Goal: Task Accomplishment & Management: Complete application form

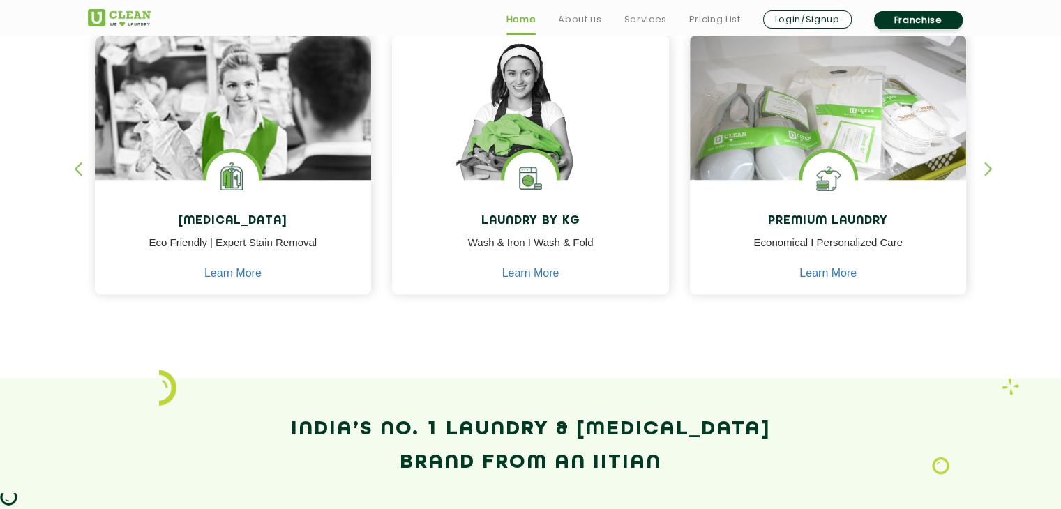
scroll to position [628, 0]
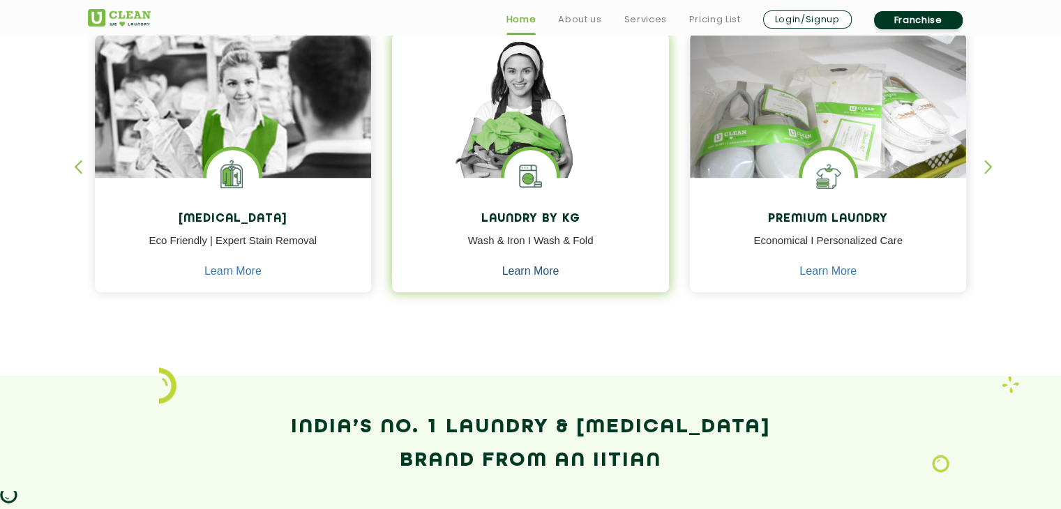
click at [538, 270] on link "Learn More" at bounding box center [530, 271] width 57 height 13
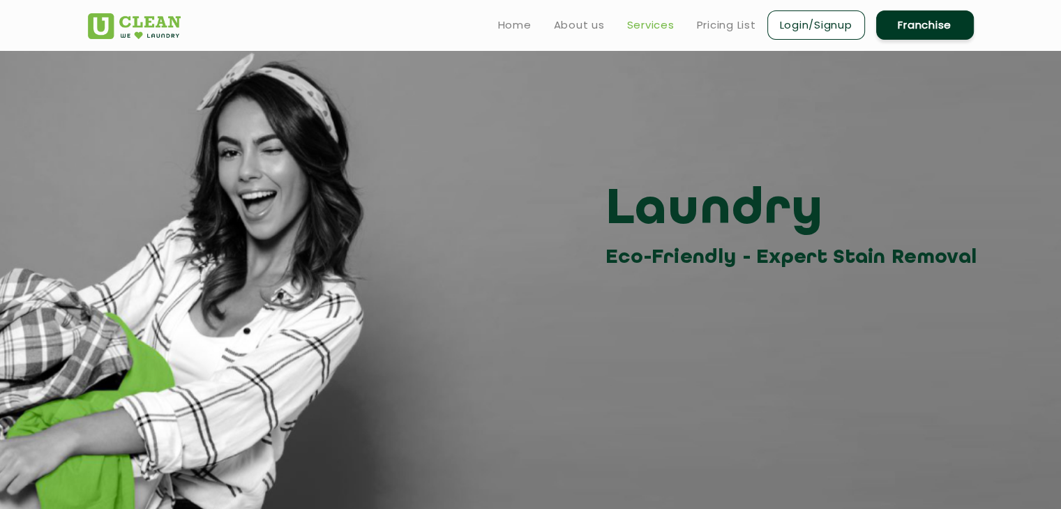
click at [659, 27] on link "Services" at bounding box center [650, 25] width 47 height 17
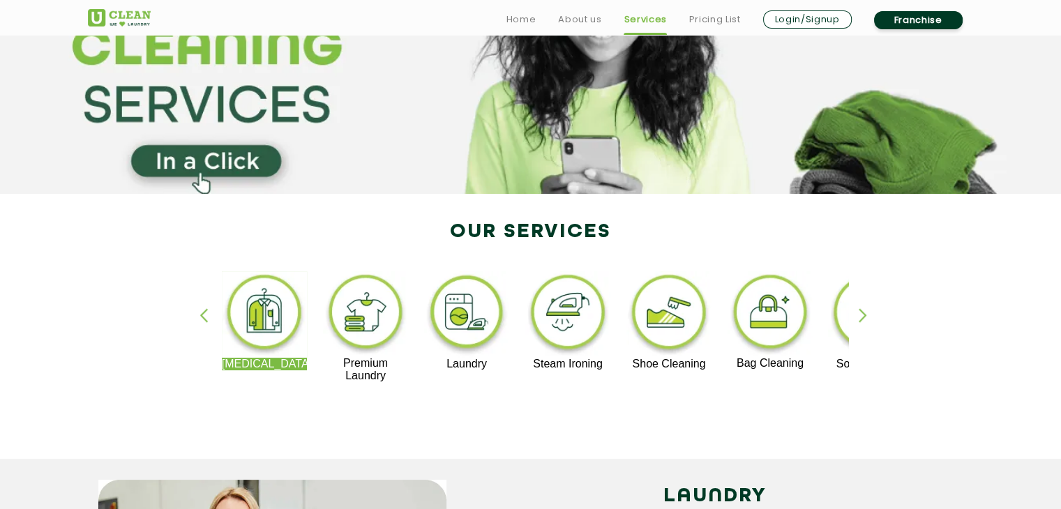
scroll to position [279, 0]
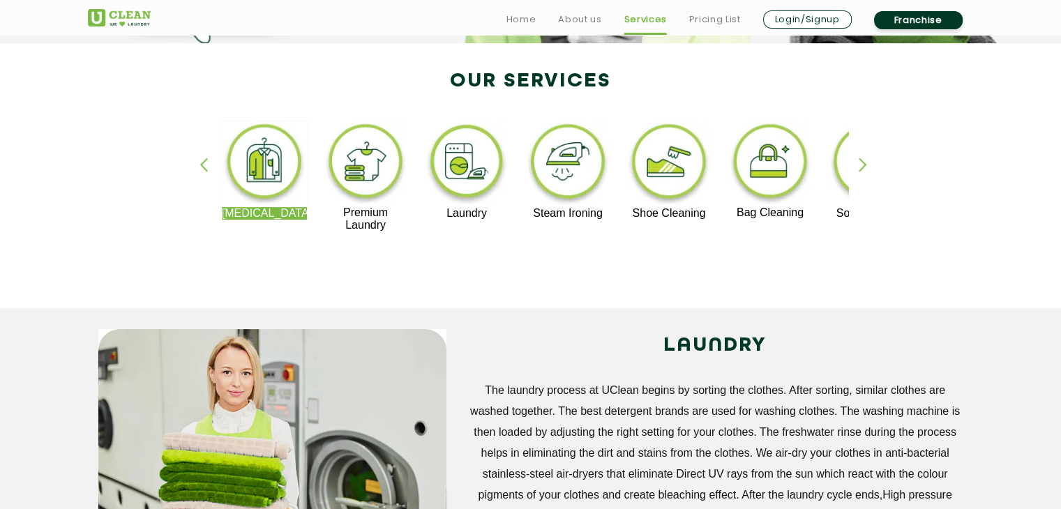
click at [796, 164] on div "button" at bounding box center [869, 177] width 21 height 38
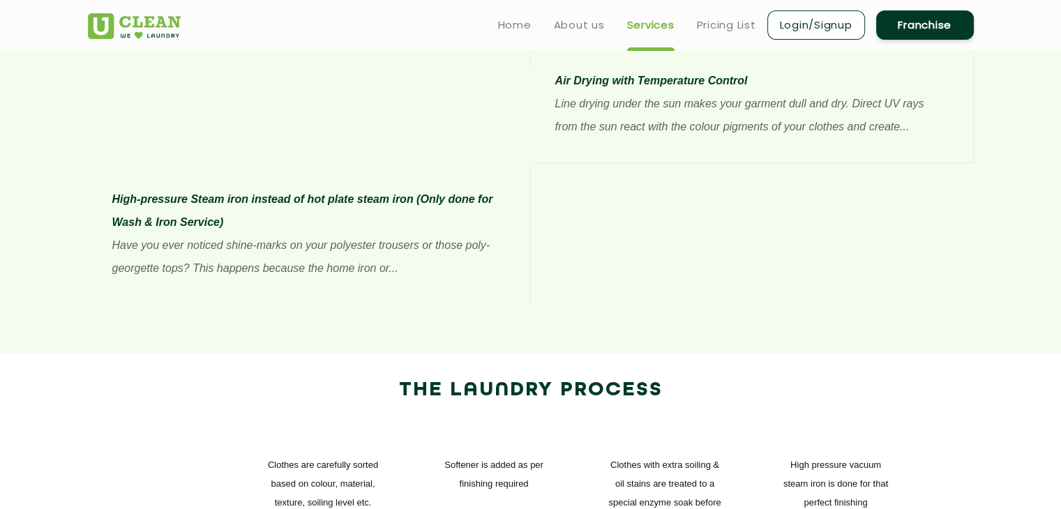
scroll to position [879, 0]
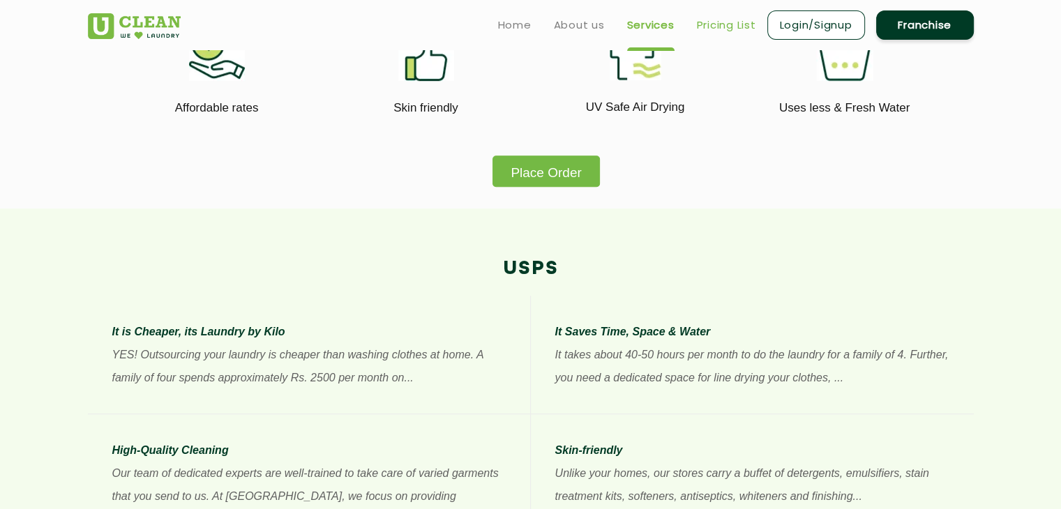
click at [741, 17] on link "Pricing List" at bounding box center [726, 25] width 59 height 17
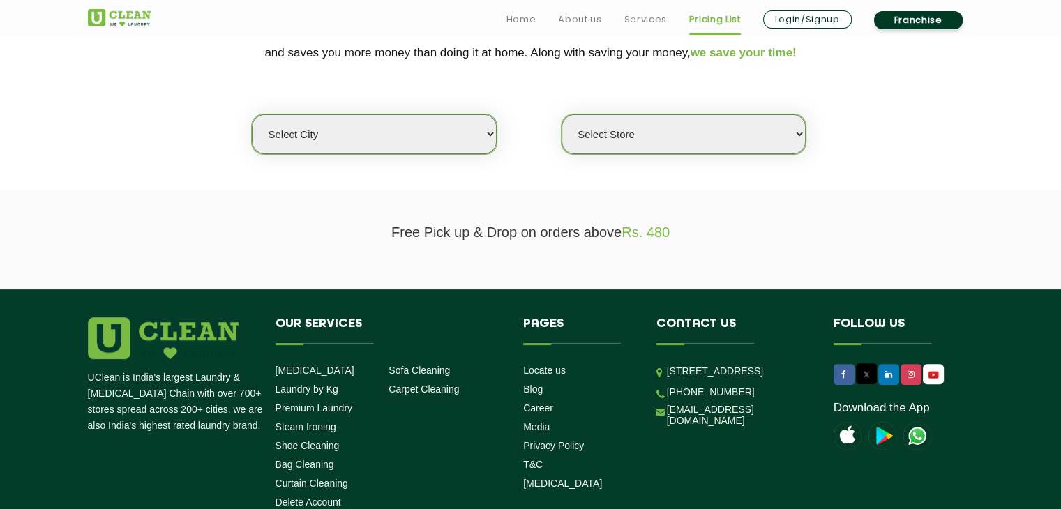
scroll to position [349, 0]
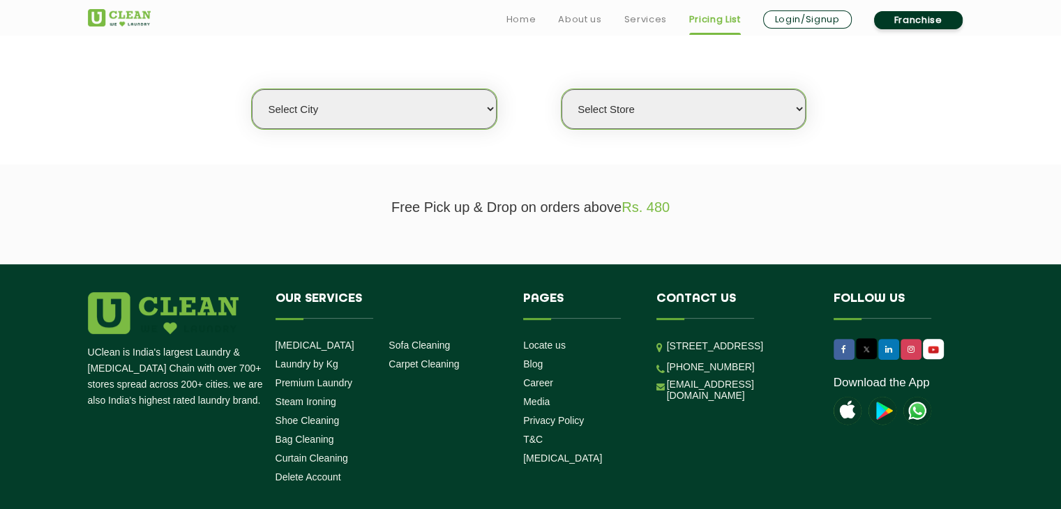
click at [447, 111] on select "Select city [GEOGRAPHIC_DATA] [GEOGRAPHIC_DATA] [GEOGRAPHIC_DATA] [GEOGRAPHIC_D…" at bounding box center [374, 109] width 244 height 40
select select "60"
click at [252, 89] on select "Select city [GEOGRAPHIC_DATA] [GEOGRAPHIC_DATA] [GEOGRAPHIC_DATA] [GEOGRAPHIC_D…" at bounding box center [374, 109] width 244 height 40
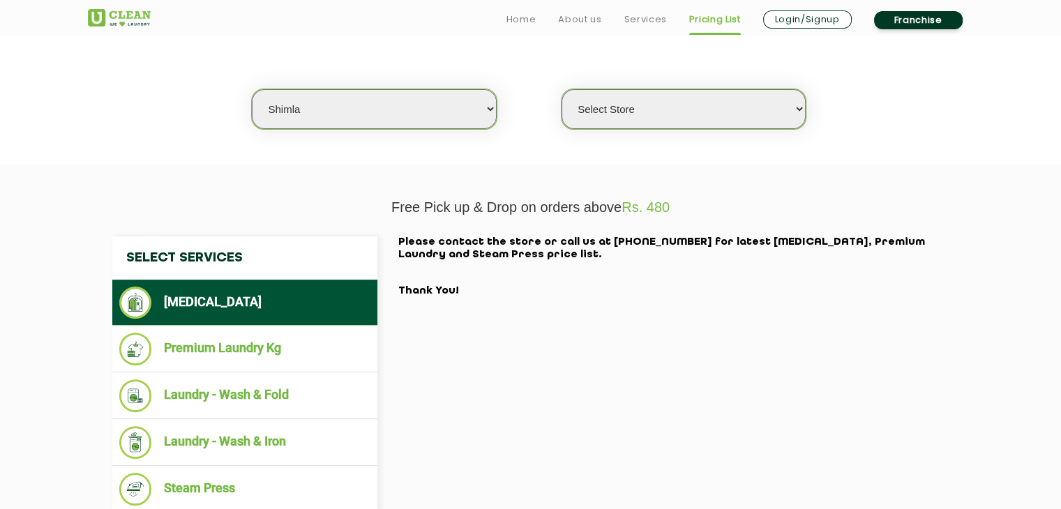
click at [686, 113] on select "Select Store [GEOGRAPHIC_DATA] [GEOGRAPHIC_DATA] UClean Kasumpti [GEOGRAPHIC_DA…" at bounding box center [684, 109] width 244 height 40
click at [562, 89] on select "Select Store [GEOGRAPHIC_DATA] [GEOGRAPHIC_DATA] UClean Kasumpti [GEOGRAPHIC_DA…" at bounding box center [684, 109] width 244 height 40
click at [740, 119] on select "Select Store [GEOGRAPHIC_DATA] [GEOGRAPHIC_DATA] UClean Kasumpti [GEOGRAPHIC_DA…" at bounding box center [684, 109] width 244 height 40
select select "198"
click at [562, 89] on select "Select Store [GEOGRAPHIC_DATA] [GEOGRAPHIC_DATA] UClean Kasumpti [GEOGRAPHIC_DA…" at bounding box center [684, 109] width 244 height 40
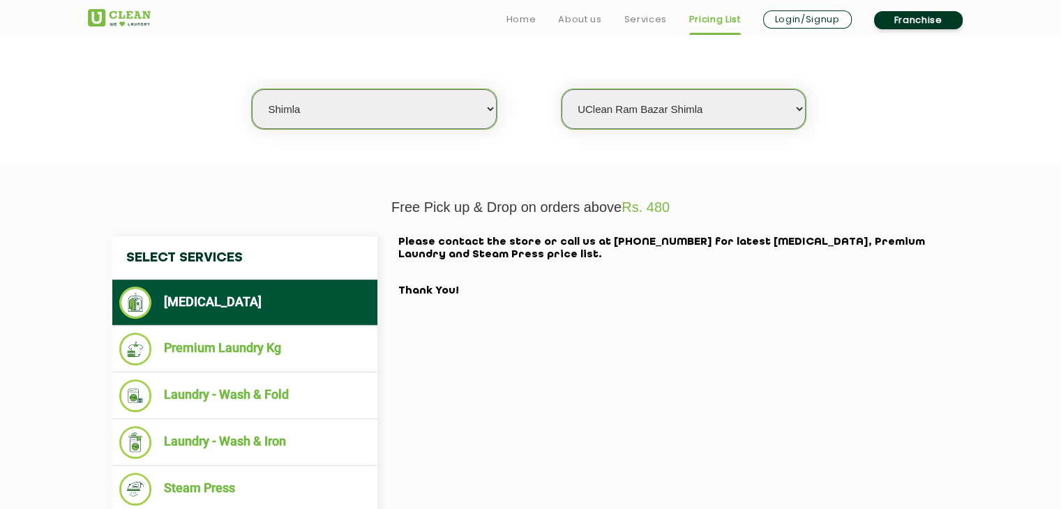
click at [487, 102] on select "Select city [GEOGRAPHIC_DATA] [GEOGRAPHIC_DATA] [GEOGRAPHIC_DATA] [GEOGRAPHIC_D…" at bounding box center [374, 109] width 244 height 40
select select "72"
click at [252, 89] on select "Select city [GEOGRAPHIC_DATA] [GEOGRAPHIC_DATA] [GEOGRAPHIC_DATA] [GEOGRAPHIC_D…" at bounding box center [374, 109] width 244 height 40
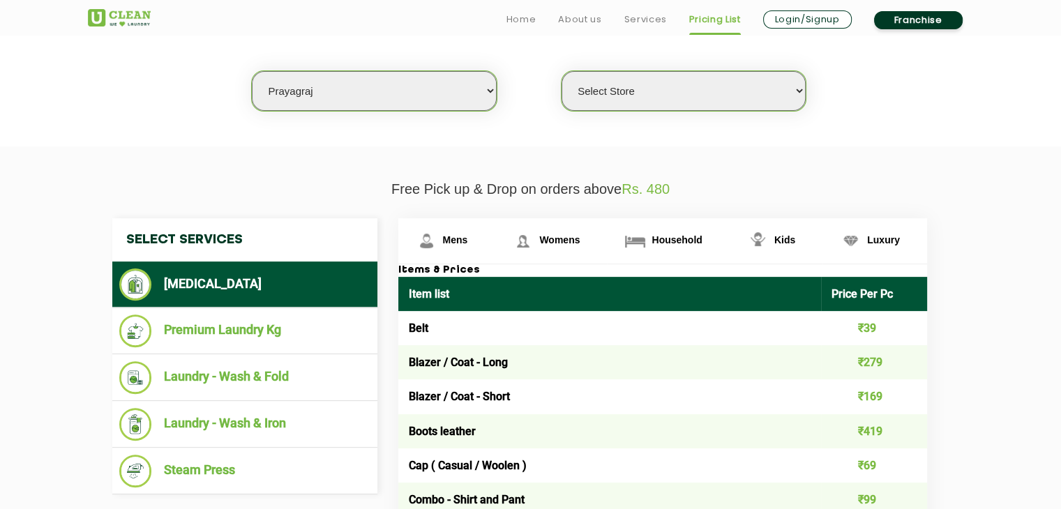
scroll to position [488, 0]
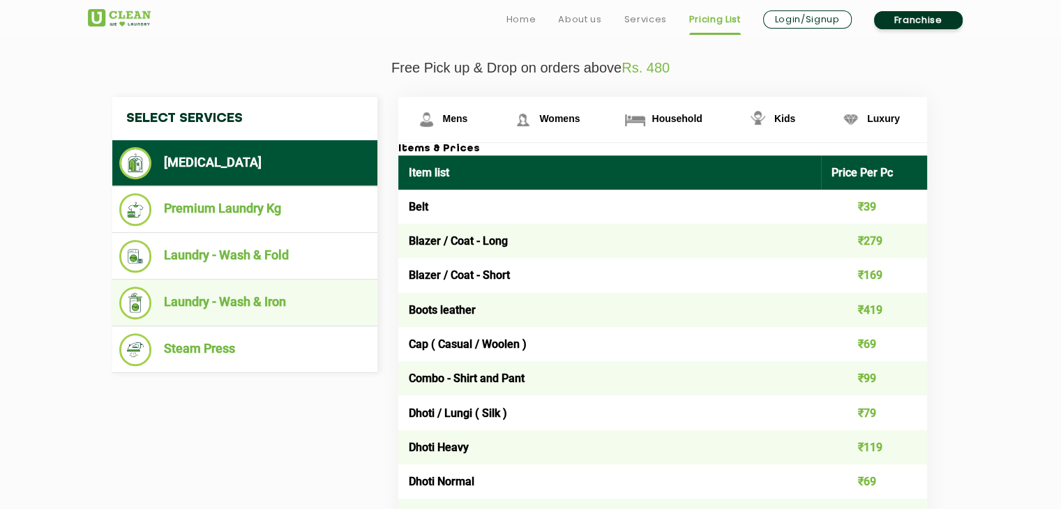
click at [242, 294] on li "Laundry - Wash & Iron" at bounding box center [244, 303] width 251 height 33
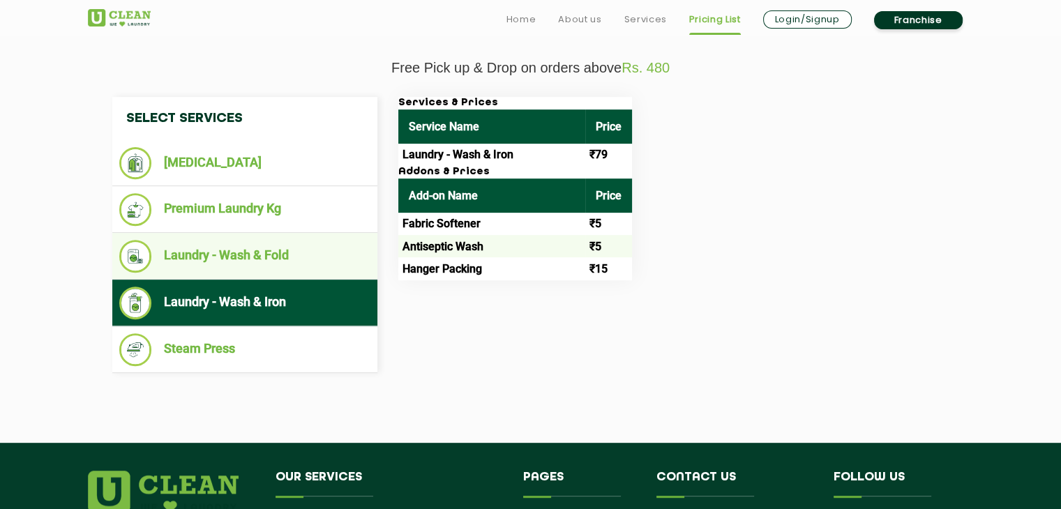
click at [239, 250] on li "Laundry - Wash & Fold" at bounding box center [244, 256] width 251 height 33
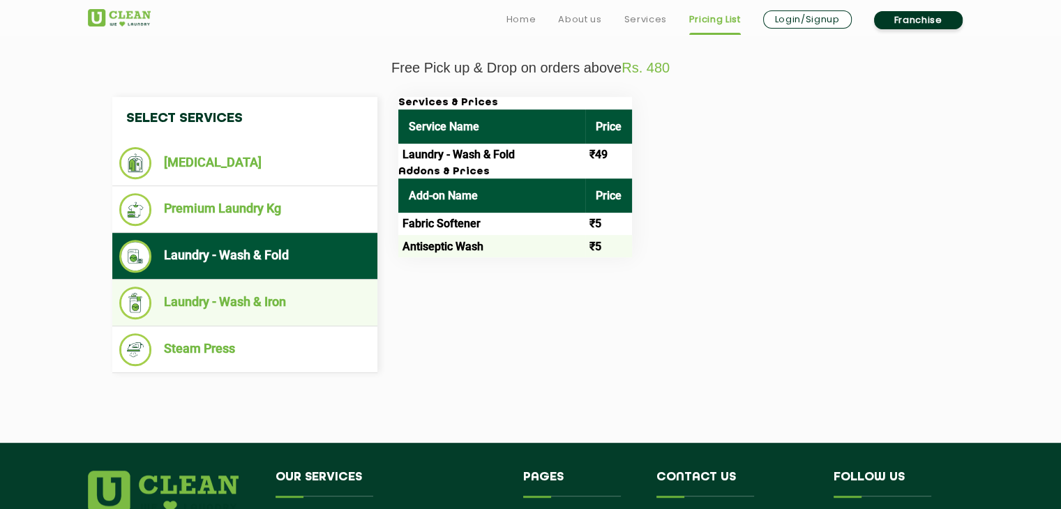
click at [241, 305] on li "Laundry - Wash & Iron" at bounding box center [244, 303] width 251 height 33
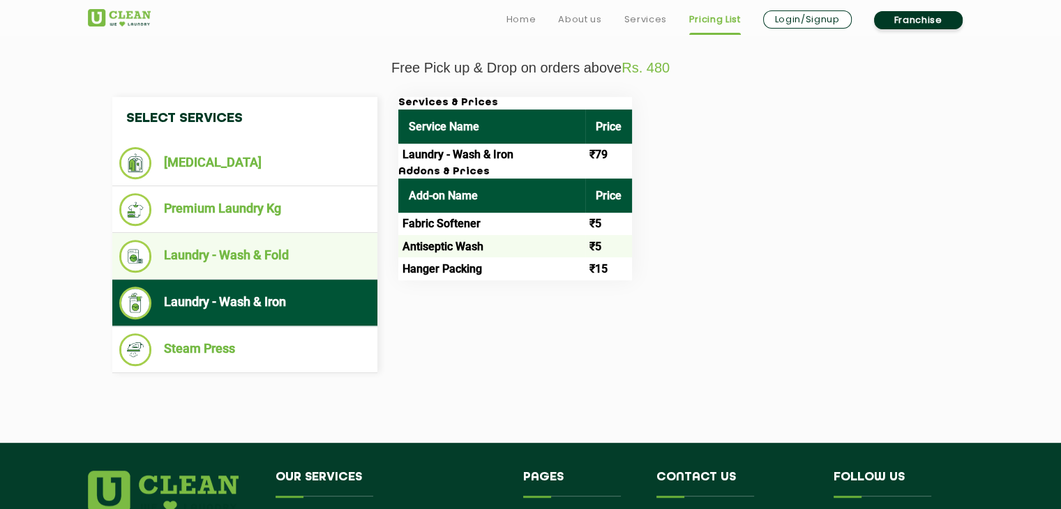
click at [251, 277] on ul "Laundry - Wash & Fold" at bounding box center [244, 256] width 265 height 47
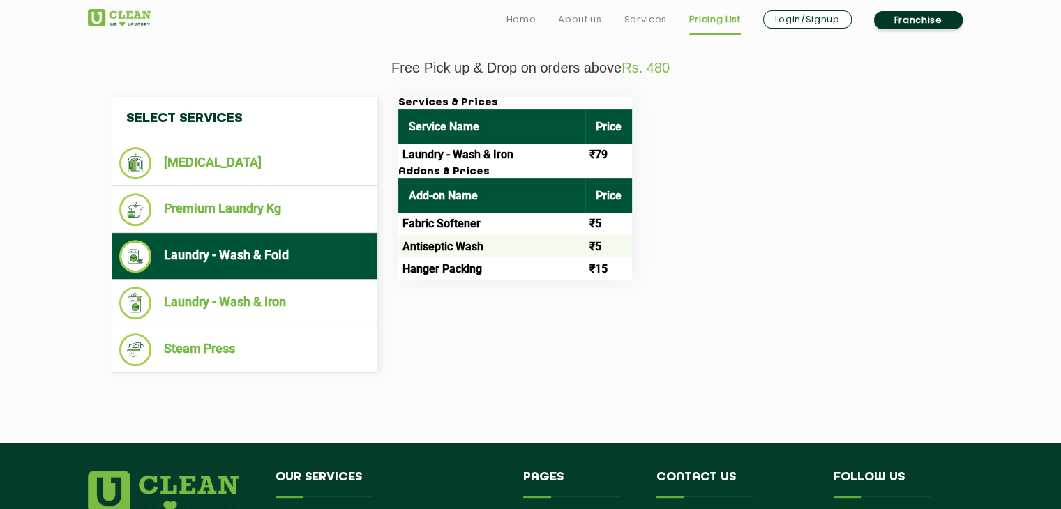
click at [254, 264] on li "Laundry - Wash & Fold" at bounding box center [244, 256] width 251 height 33
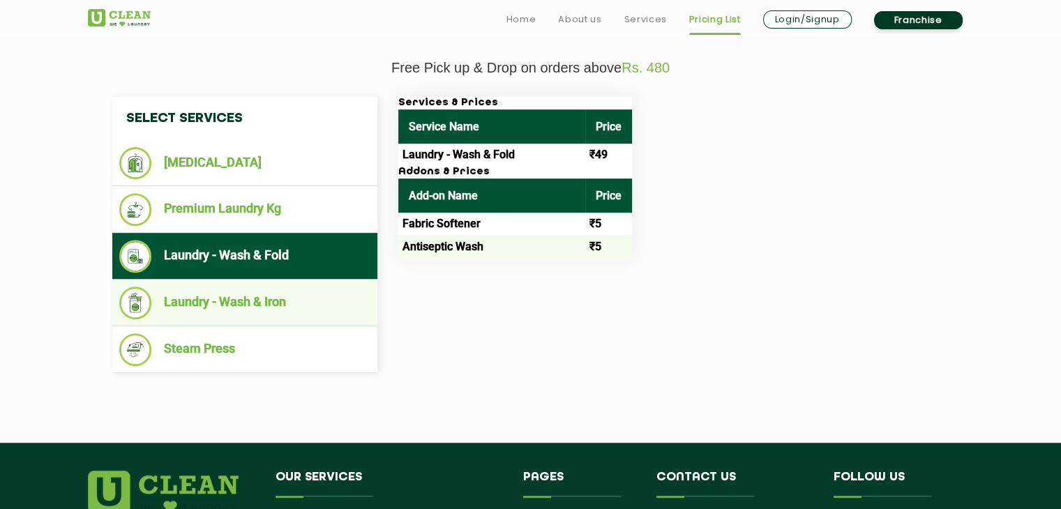
click at [255, 298] on li "Laundry - Wash & Iron" at bounding box center [244, 303] width 251 height 33
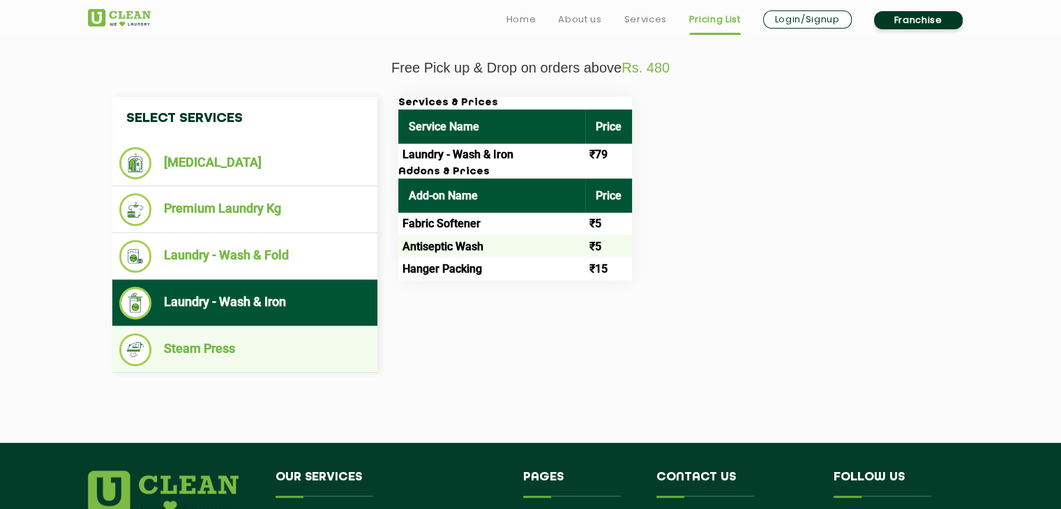
click at [241, 348] on li "Steam Press" at bounding box center [244, 349] width 251 height 33
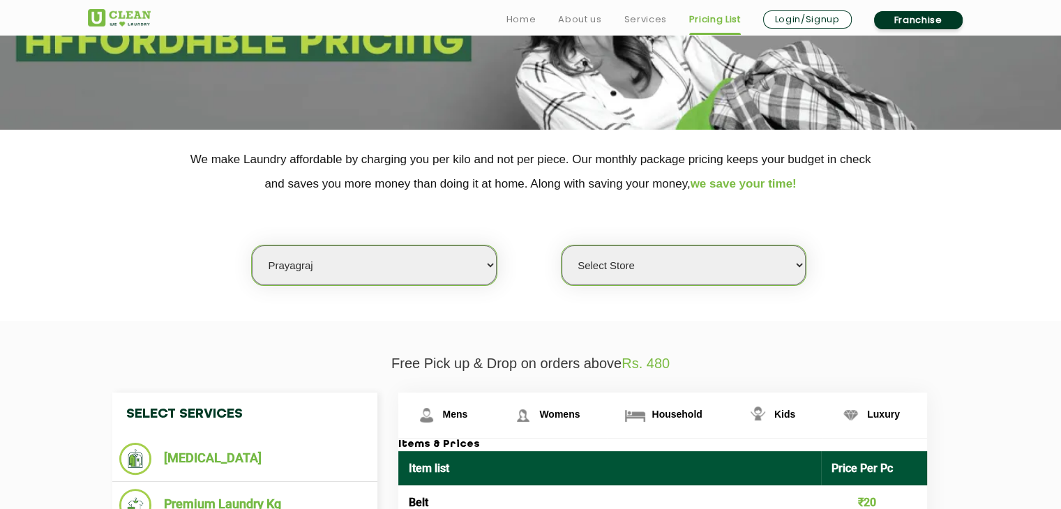
scroll to position [317, 0]
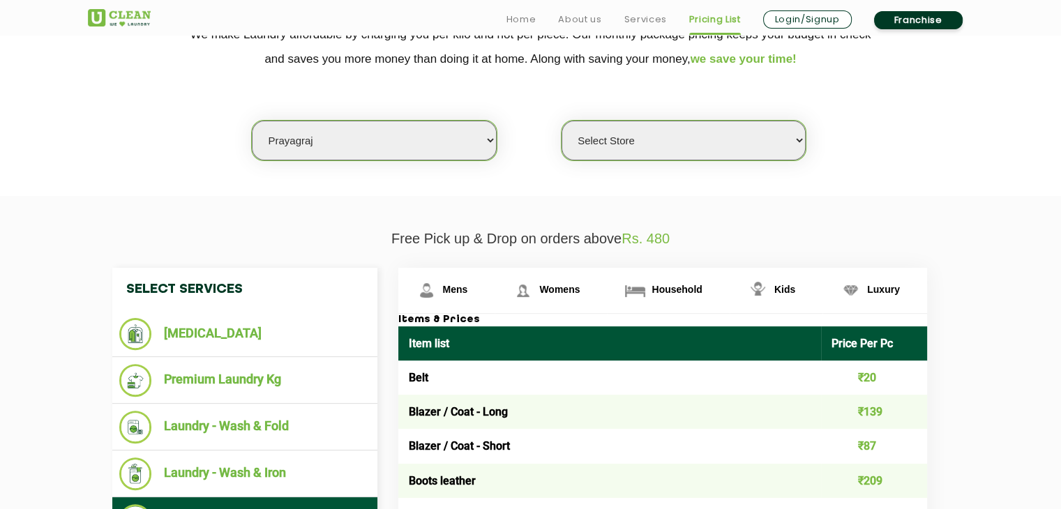
click at [792, 129] on select "Select Store UClean Lukerganj Prayagraj" at bounding box center [684, 141] width 244 height 40
select select "228"
click at [562, 121] on select "Select Store UClean Lukerganj Prayagraj" at bounding box center [684, 141] width 244 height 40
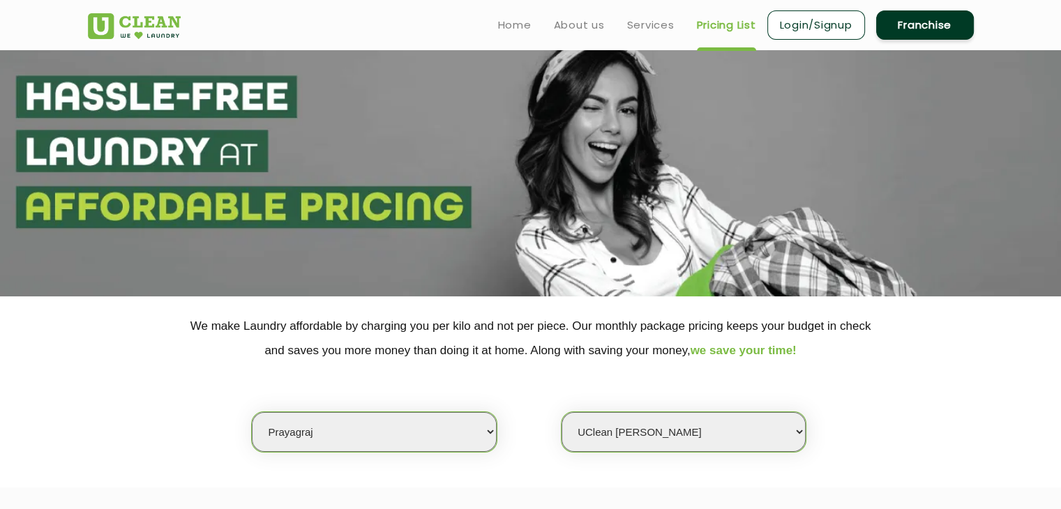
scroll to position [0, 0]
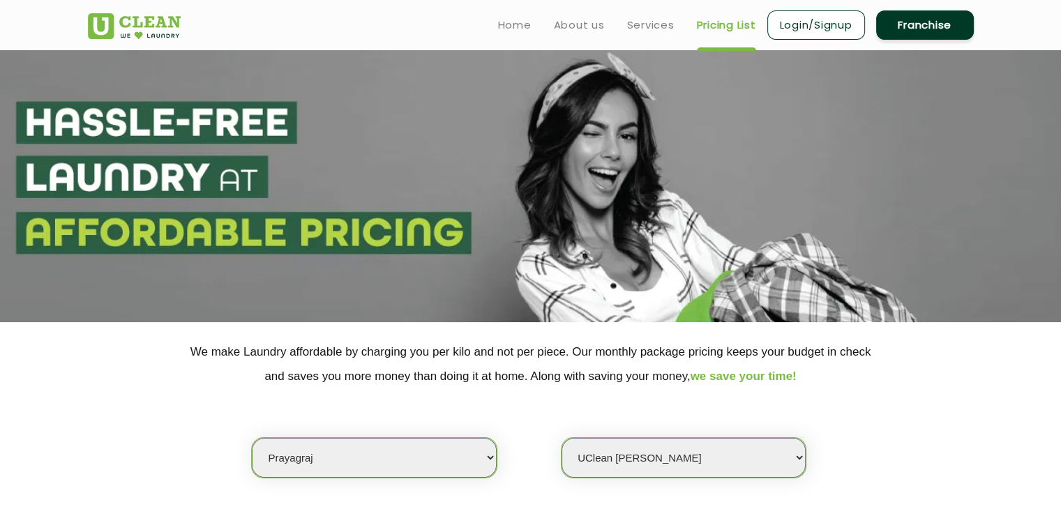
click at [796, 22] on link "Franchise" at bounding box center [925, 24] width 98 height 29
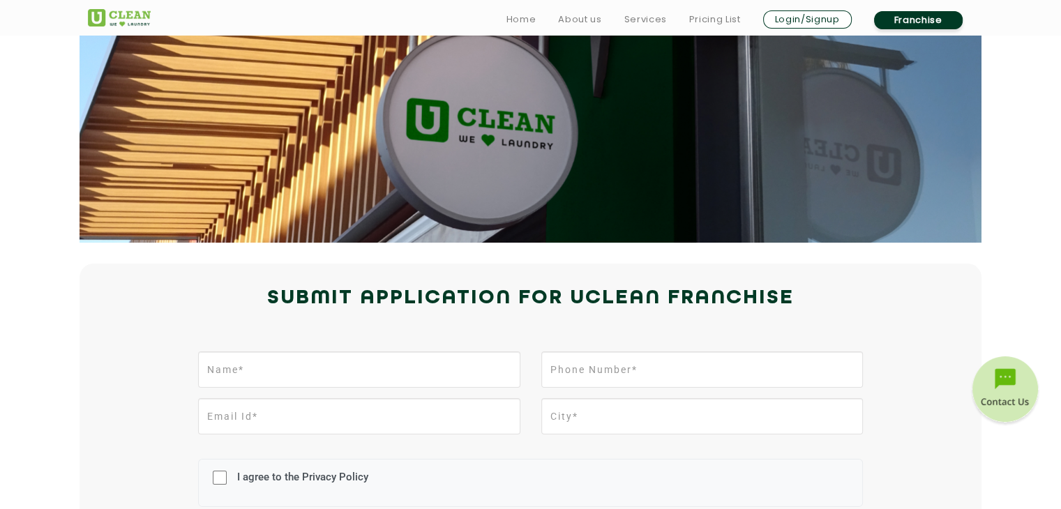
scroll to position [279, 0]
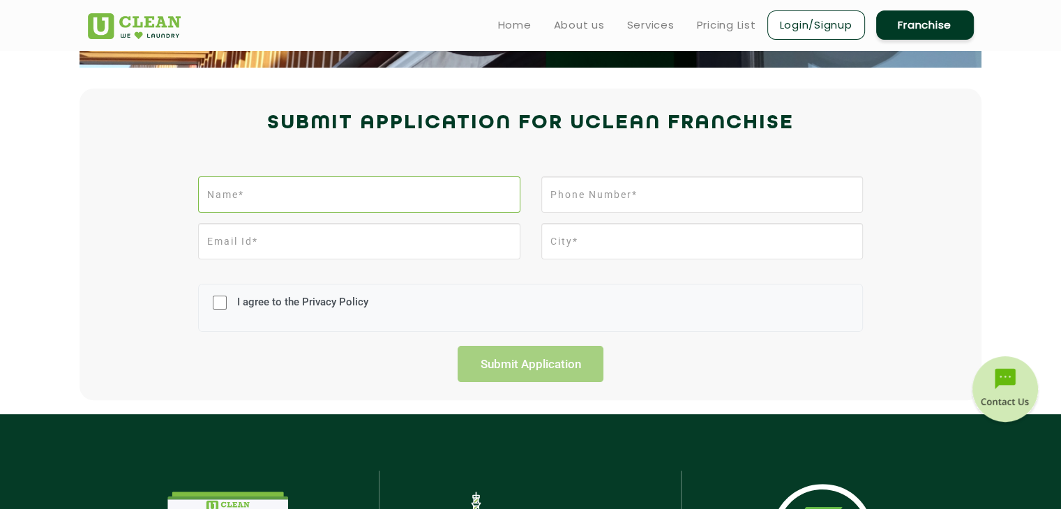
click at [306, 197] on input "text" at bounding box center [359, 194] width 322 height 36
type input "[PERSON_NAME]"
type input "9665654774"
click at [302, 251] on input "email" at bounding box center [359, 241] width 322 height 36
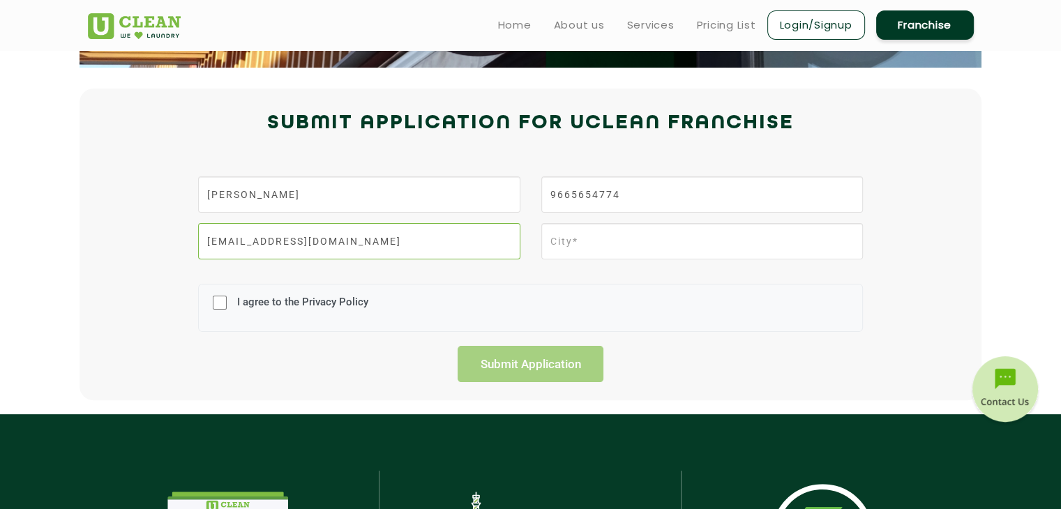
type input "[EMAIL_ADDRESS][DOMAIN_NAME]"
type input "Varanasi"
click at [217, 295] on input "I agree to the Privacy Policy" at bounding box center [220, 303] width 14 height 36
checkbox input "true"
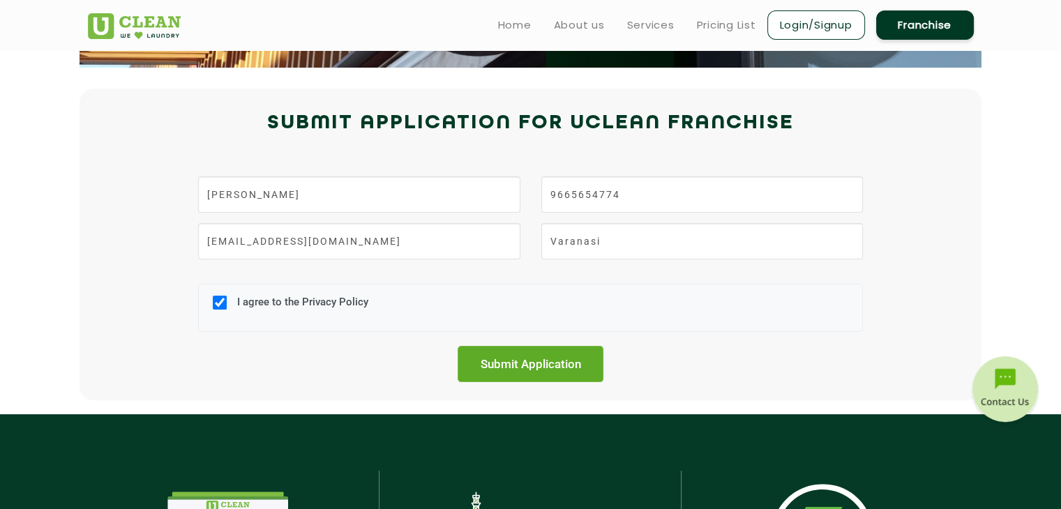
click at [537, 379] on input "Submit Application" at bounding box center [531, 364] width 146 height 36
